Goal: Task Accomplishment & Management: Use online tool/utility

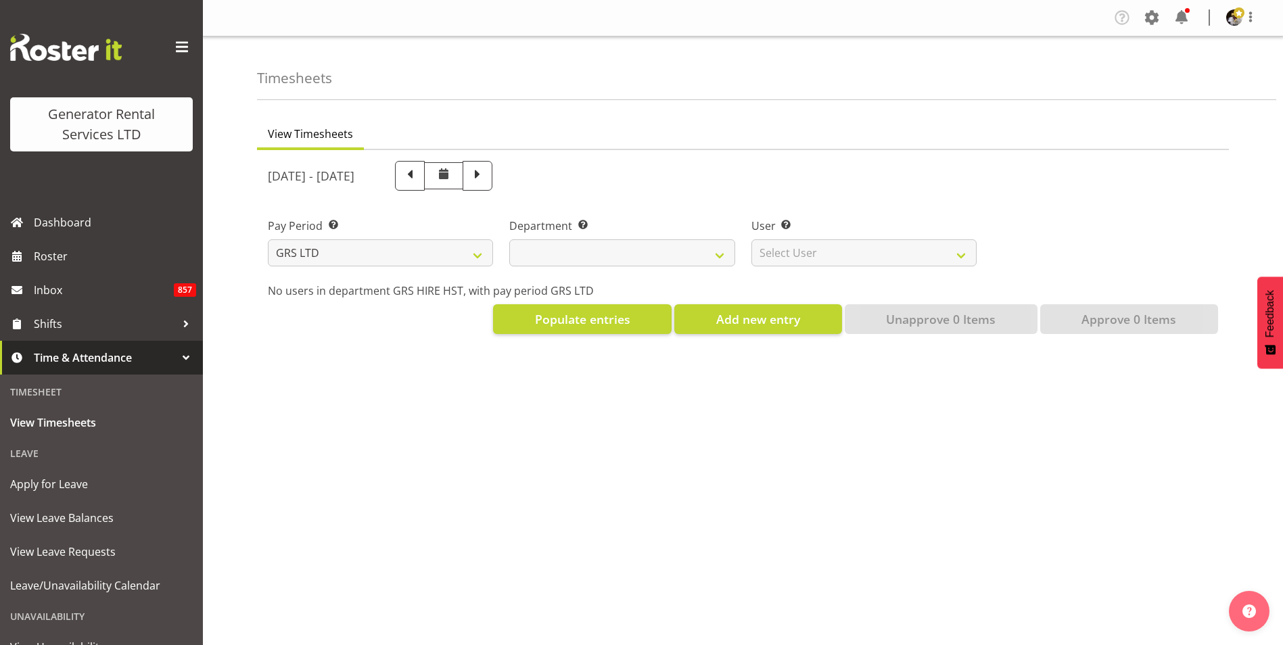
select select
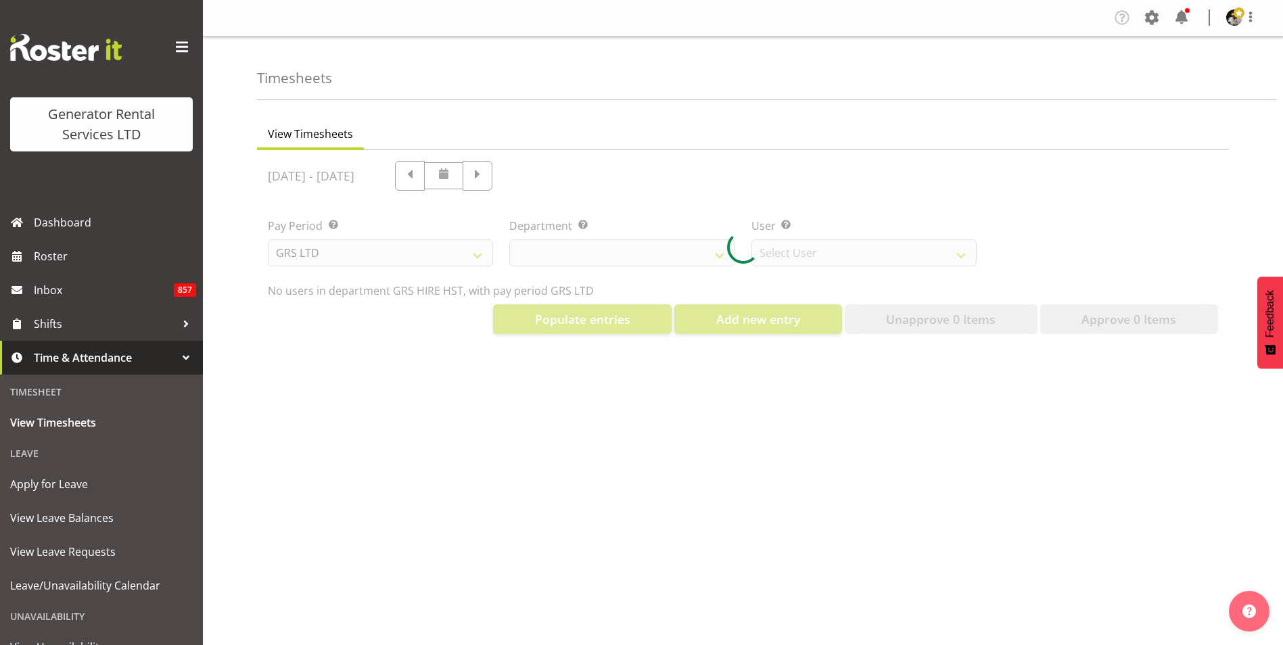
select select "149"
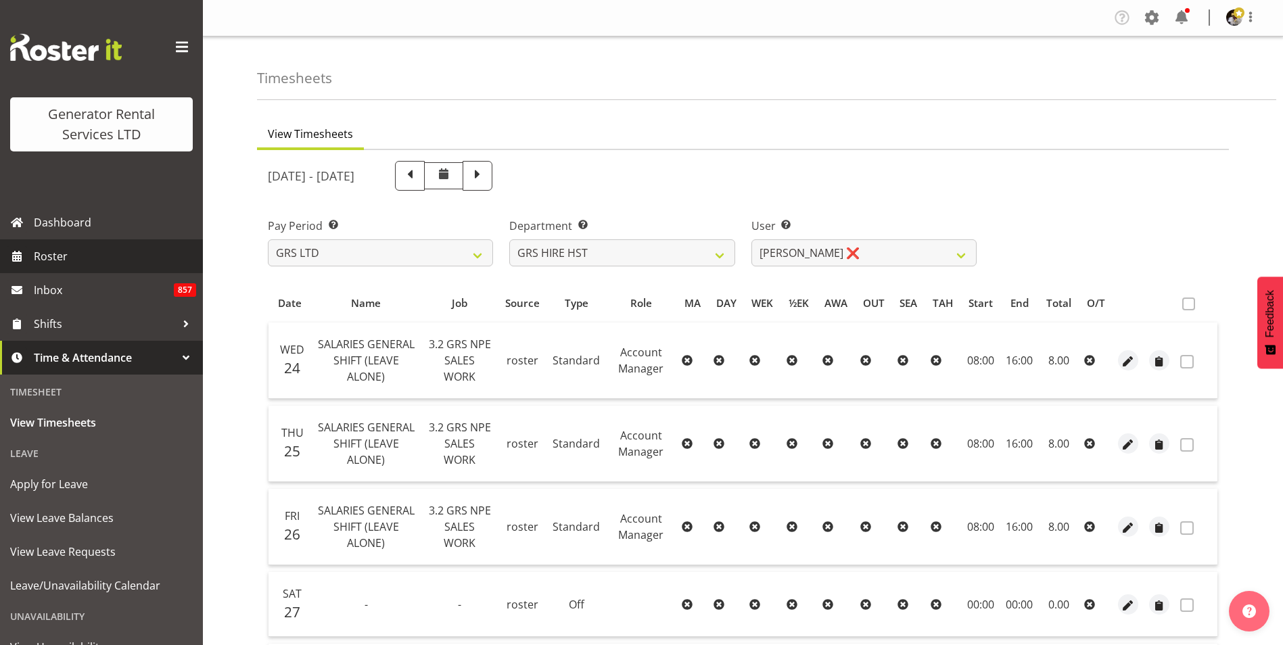
click at [54, 268] on link "Roster" at bounding box center [101, 256] width 203 height 34
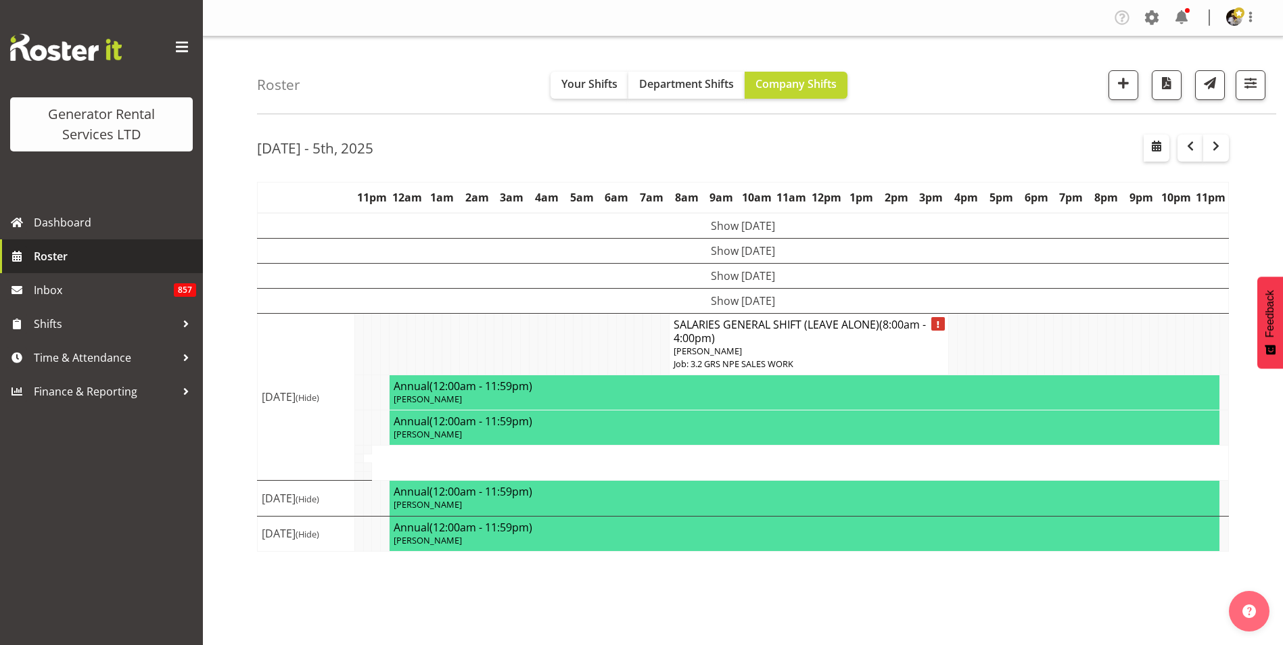
click at [51, 259] on span "Roster" at bounding box center [115, 256] width 162 height 20
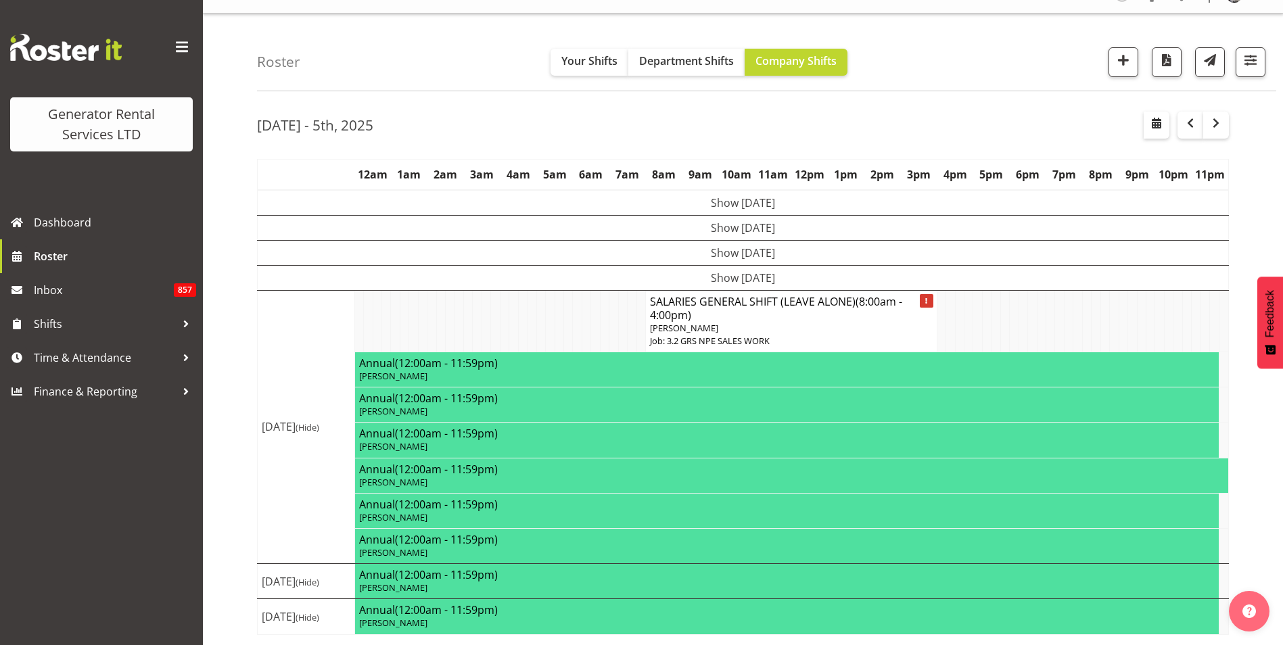
scroll to position [34, 0]
